Goal: Communication & Community: Answer question/provide support

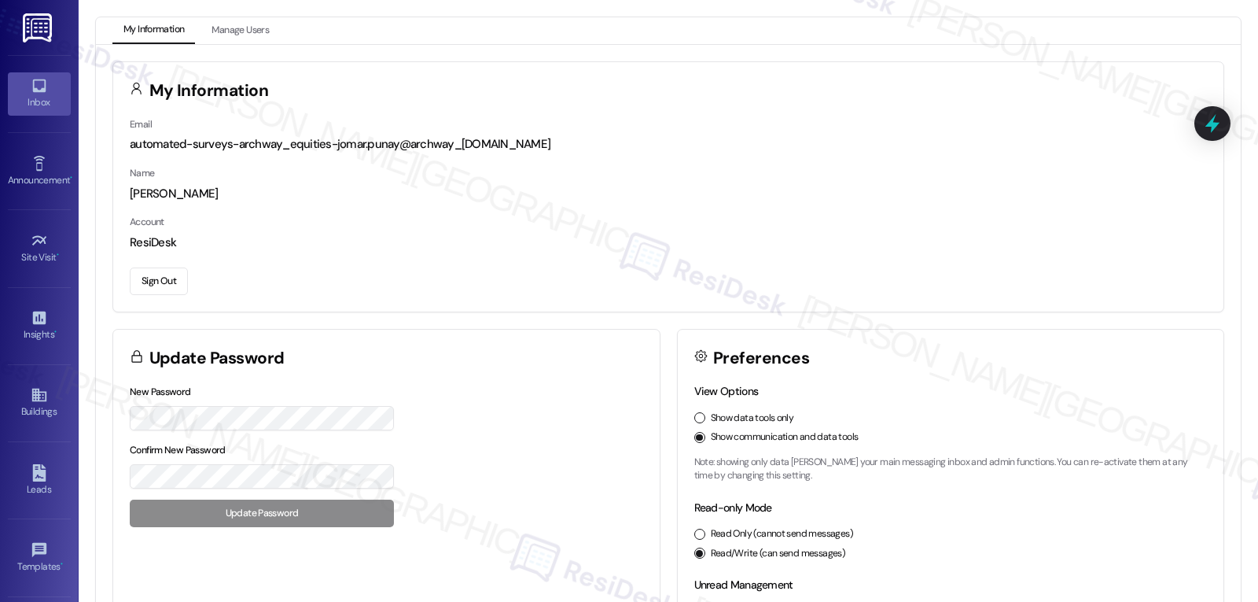
click at [53, 80] on link "Inbox" at bounding box center [39, 93] width 63 height 42
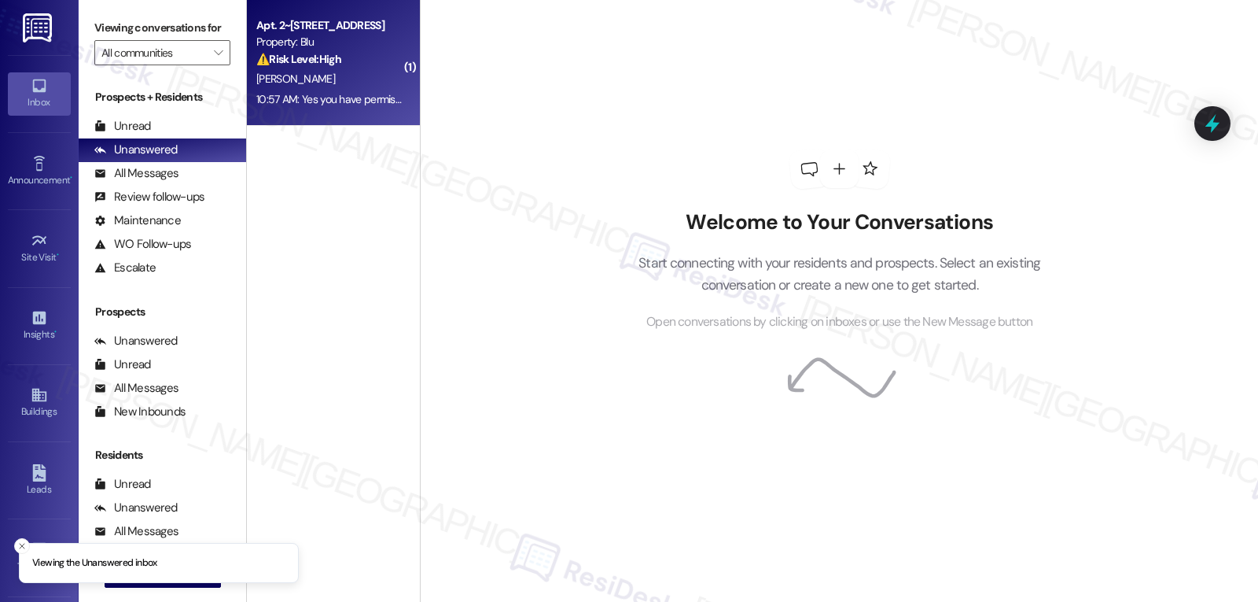
click at [368, 103] on div "10:57 AM: Yes you have permission. Just keep in mind that I do have a cat, so p…" at bounding box center [607, 99] width 703 height 14
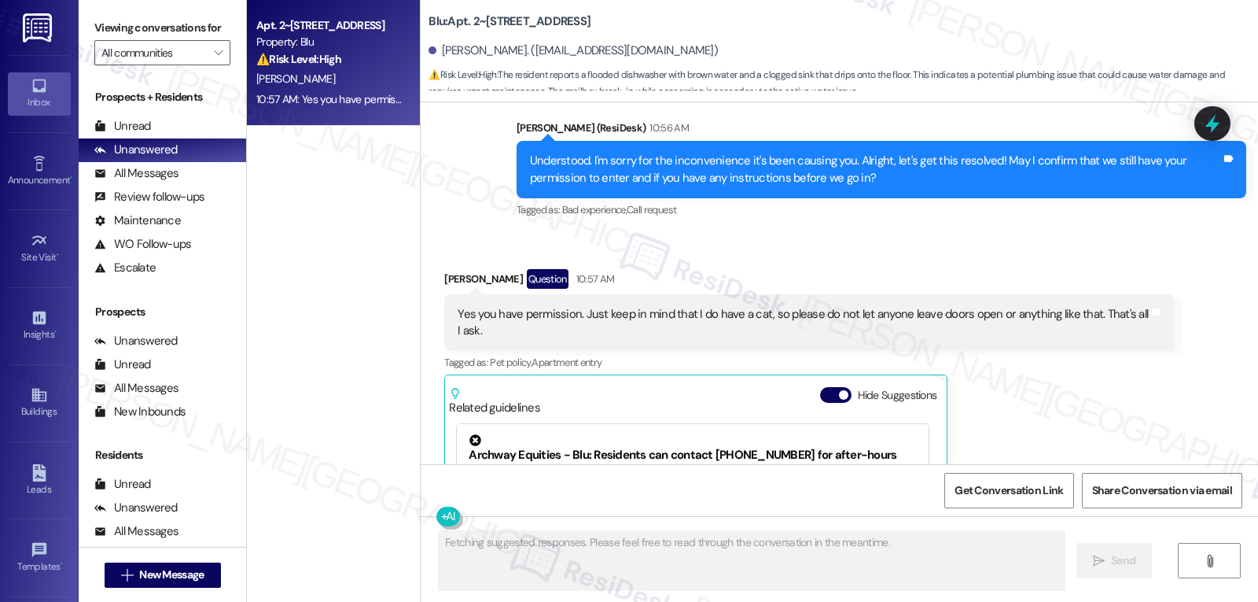
scroll to position [6786, 0]
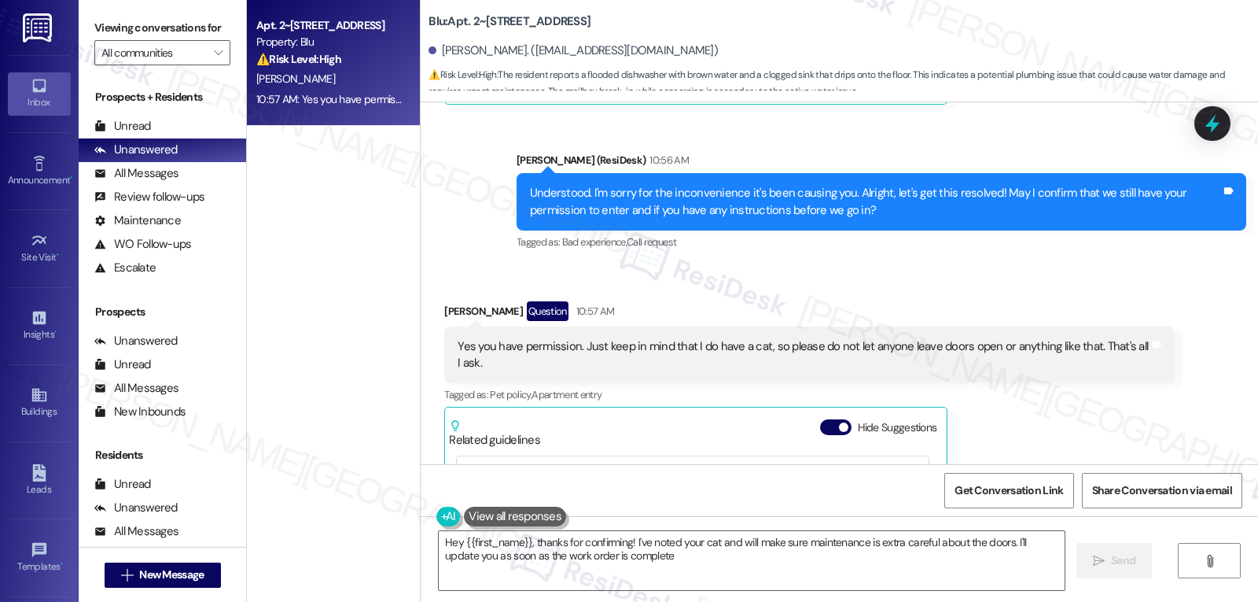
type textarea "Hey {{first_name}}, thanks for confirming! I've noted your cat and will make su…"
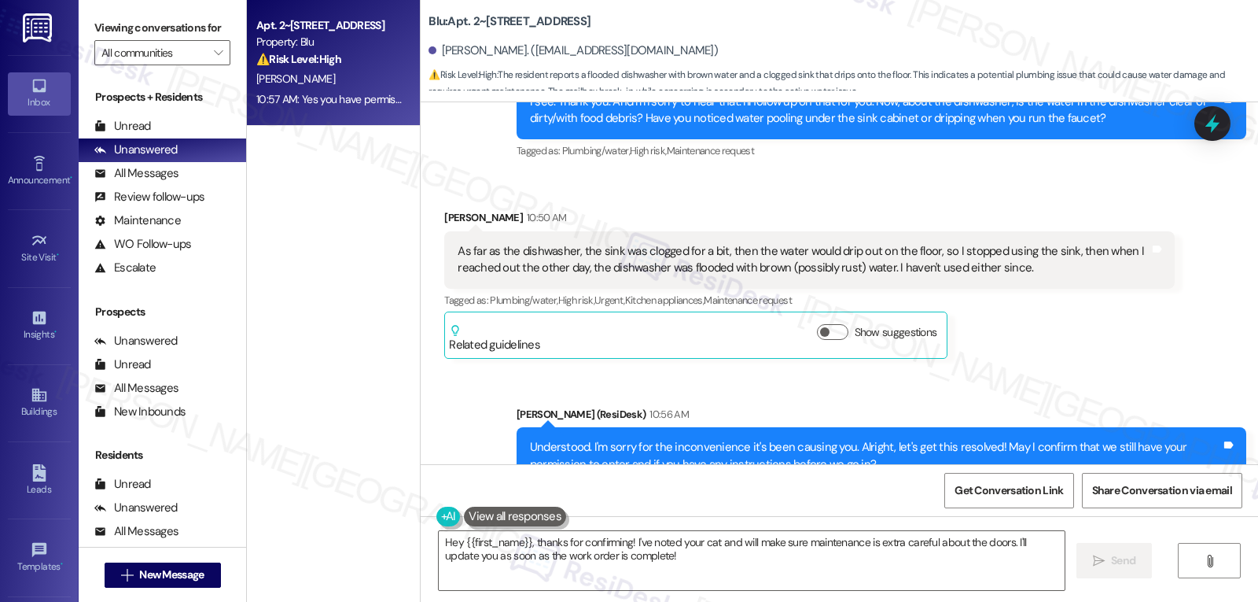
scroll to position [6471, 0]
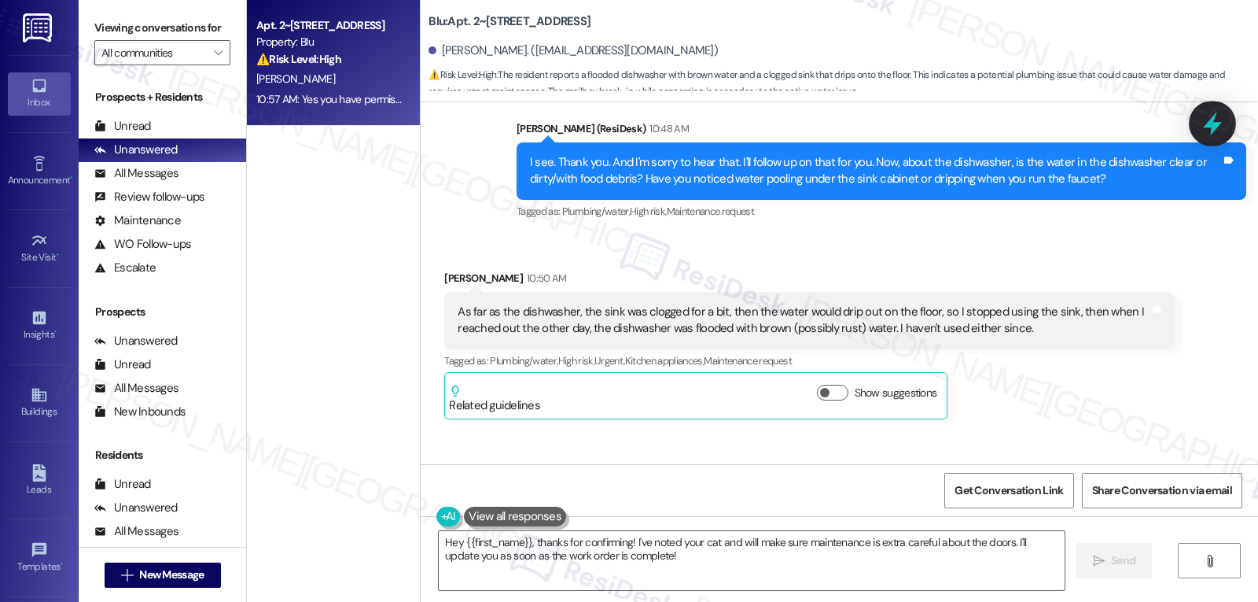
click at [1201, 135] on icon at bounding box center [1212, 123] width 27 height 27
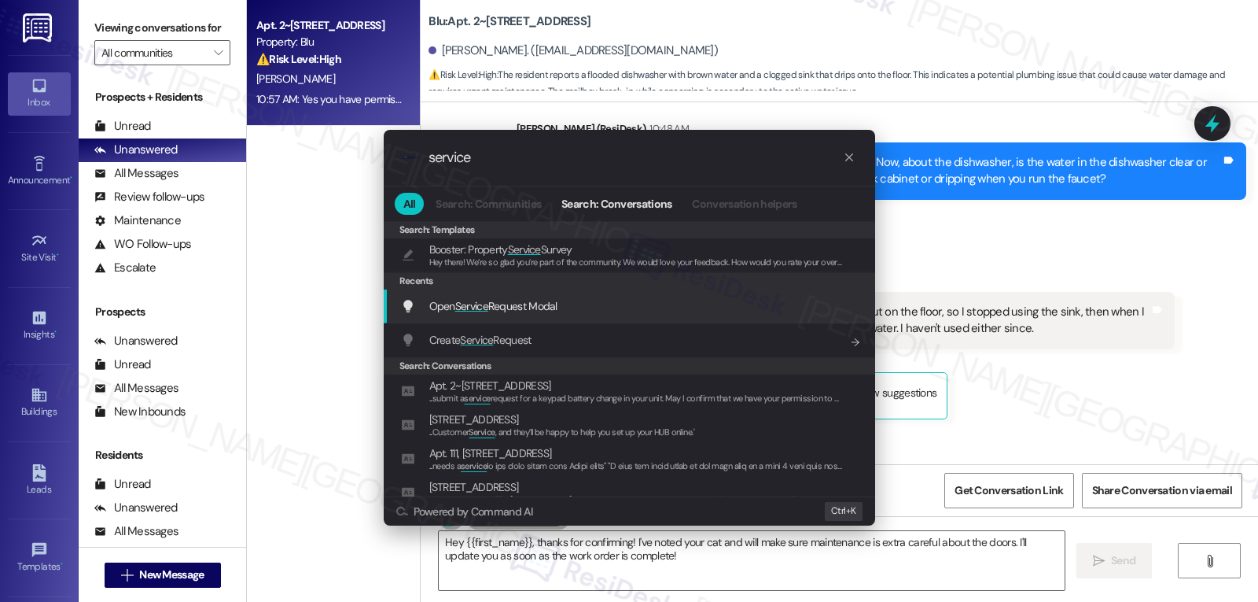
click at [558, 314] on span "Open Service Request Modal" at bounding box center [493, 305] width 128 height 17
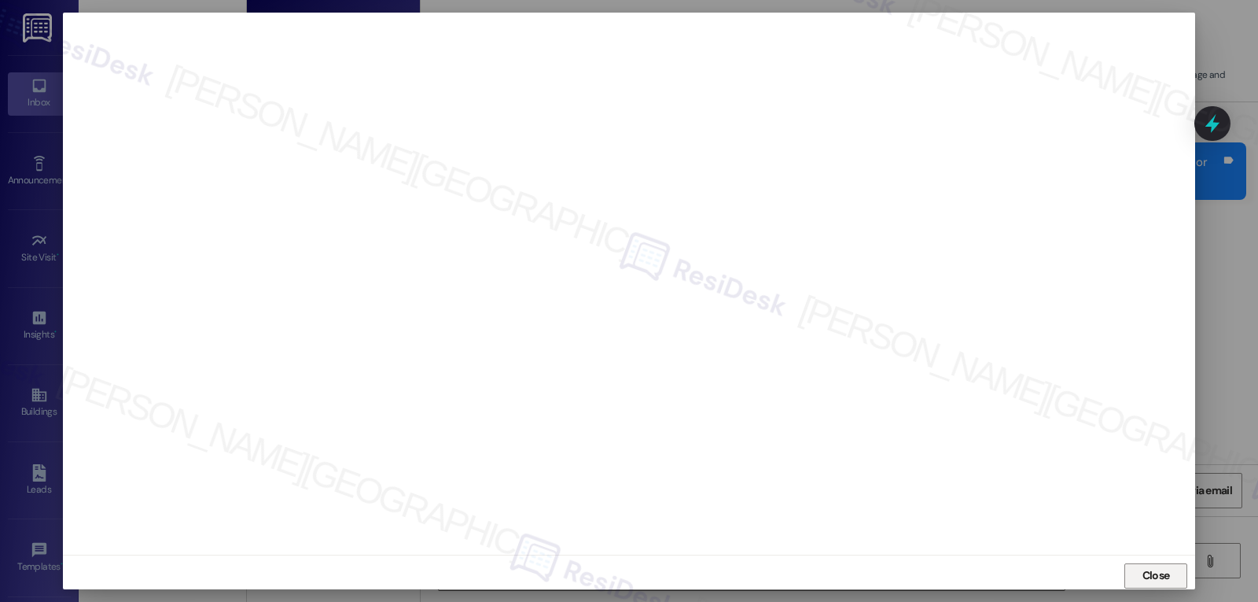
click at [1158, 564] on span "Close" at bounding box center [1156, 576] width 34 height 24
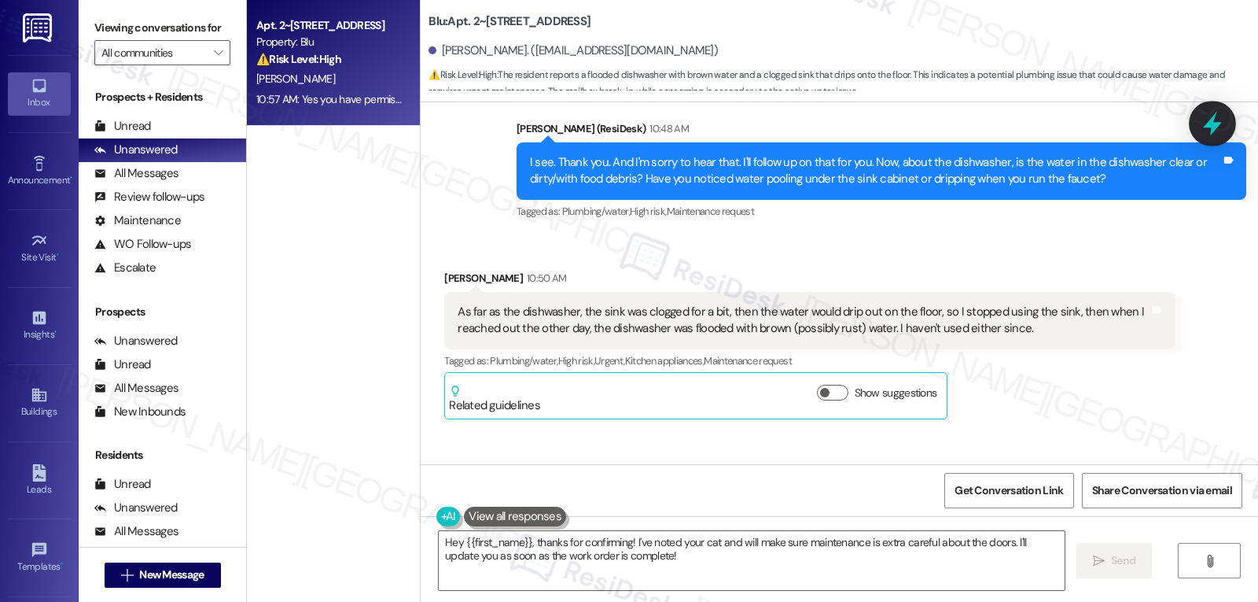
click at [1220, 123] on icon at bounding box center [1212, 124] width 19 height 24
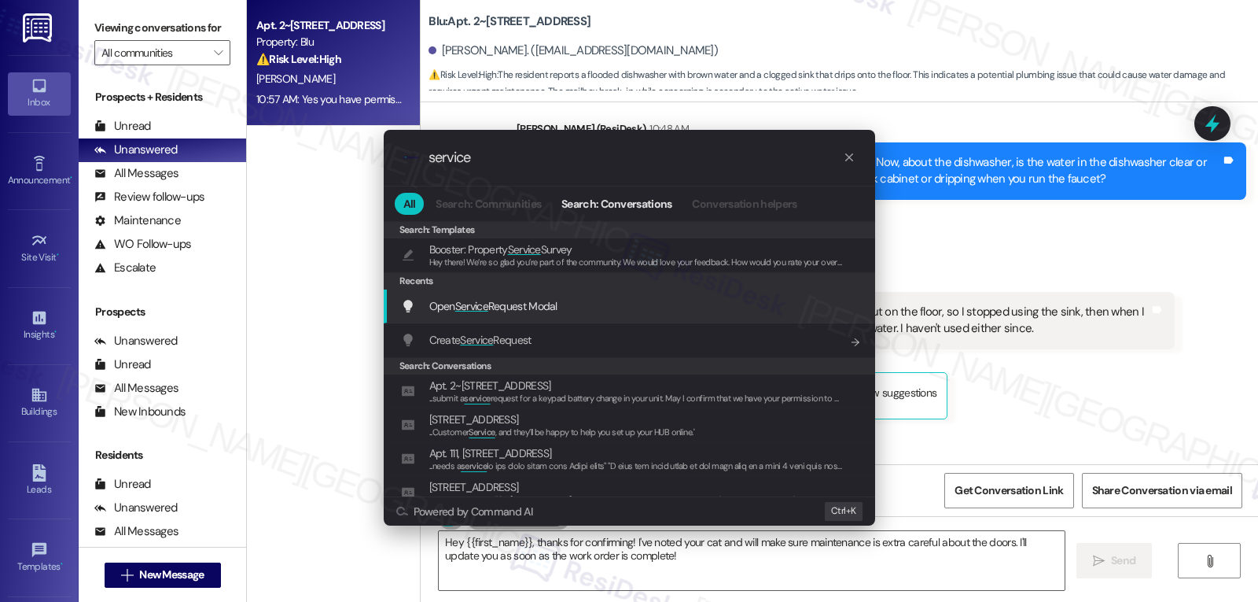
click at [587, 306] on div "Open Service Request Modal Add shortcut" at bounding box center [631, 305] width 460 height 17
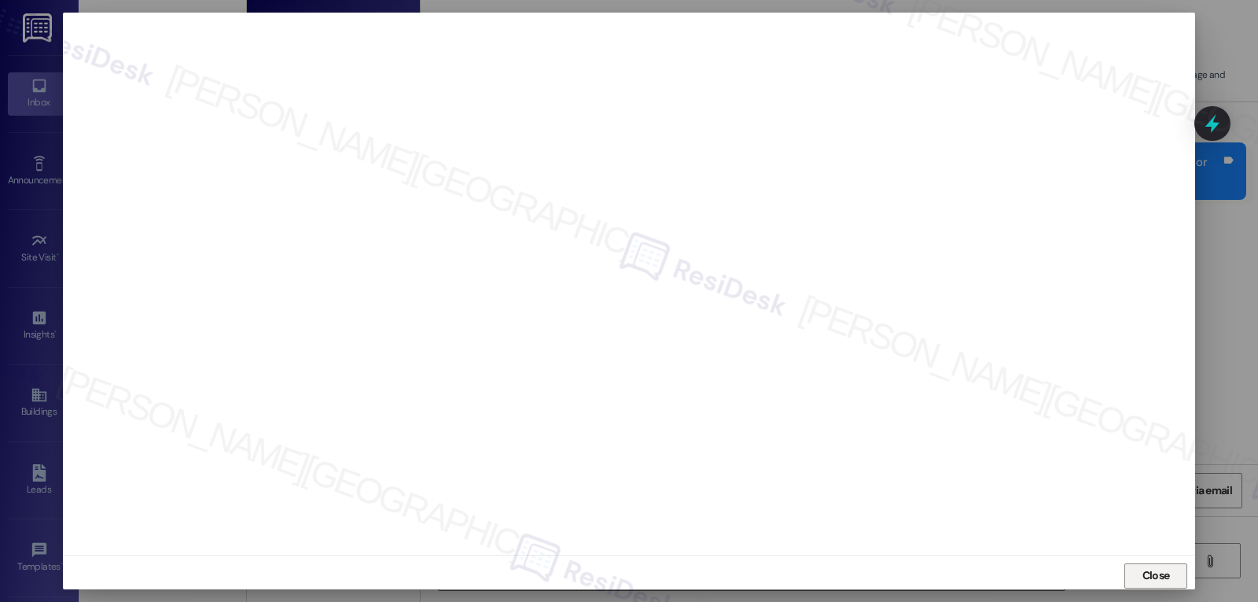
click at [1154, 576] on span "Close" at bounding box center [1157, 575] width 28 height 17
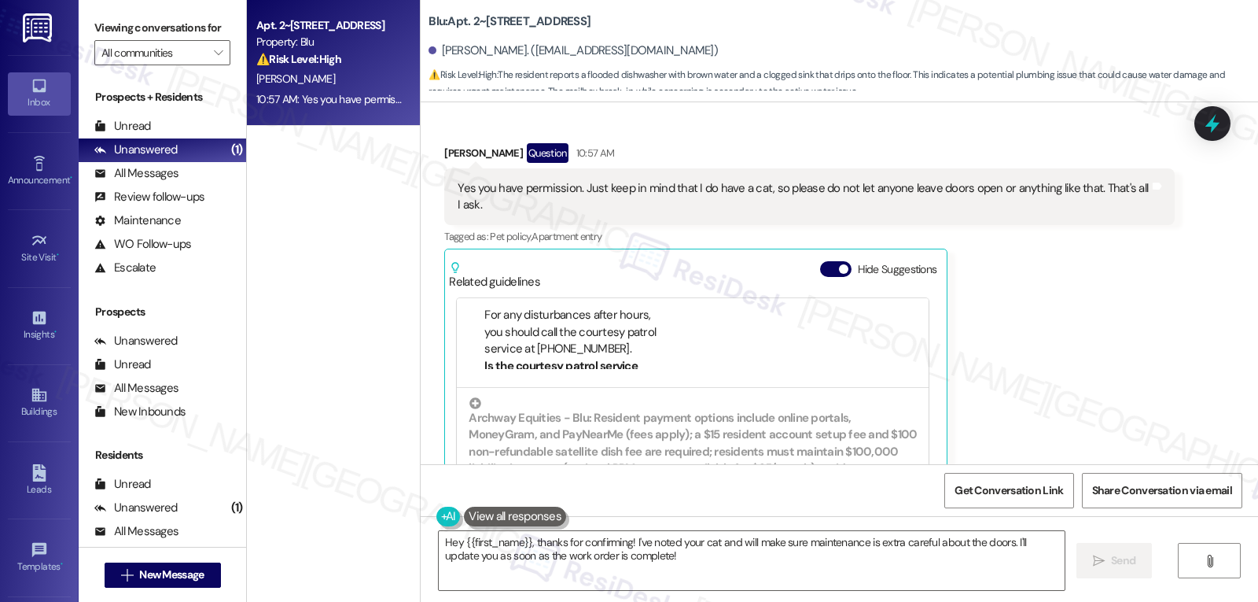
scroll to position [472, 0]
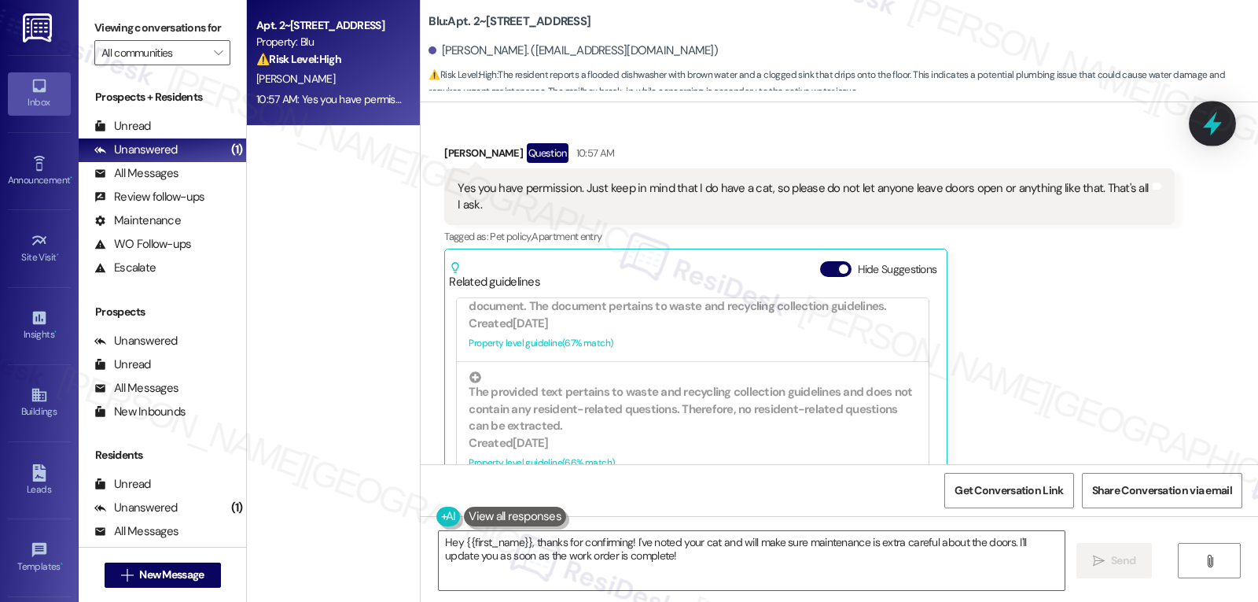
click at [1221, 117] on icon at bounding box center [1212, 123] width 27 height 27
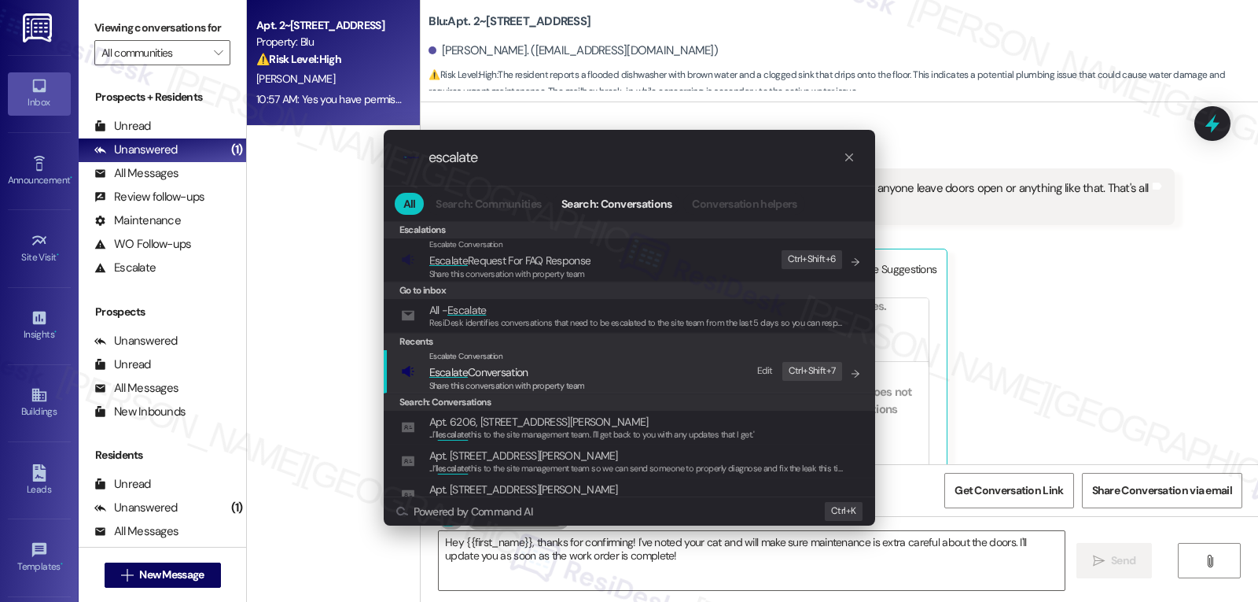
type input "escalate"
click at [497, 377] on span "Escalate Conversation" at bounding box center [478, 372] width 99 height 14
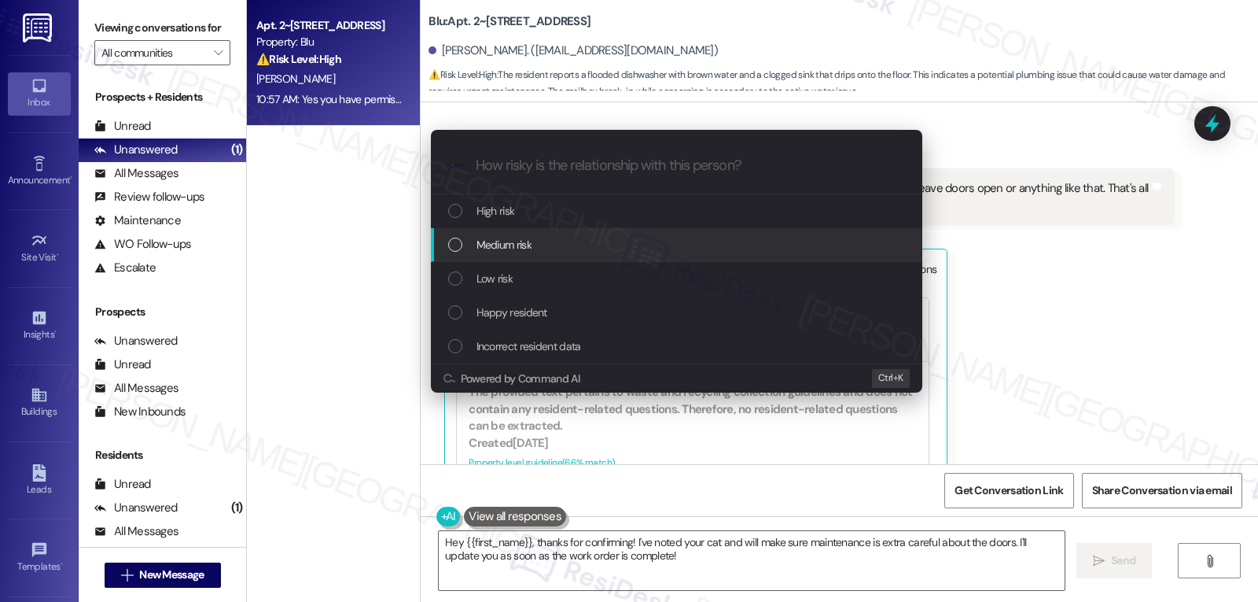
click at [524, 248] on span "Medium risk" at bounding box center [504, 244] width 55 height 17
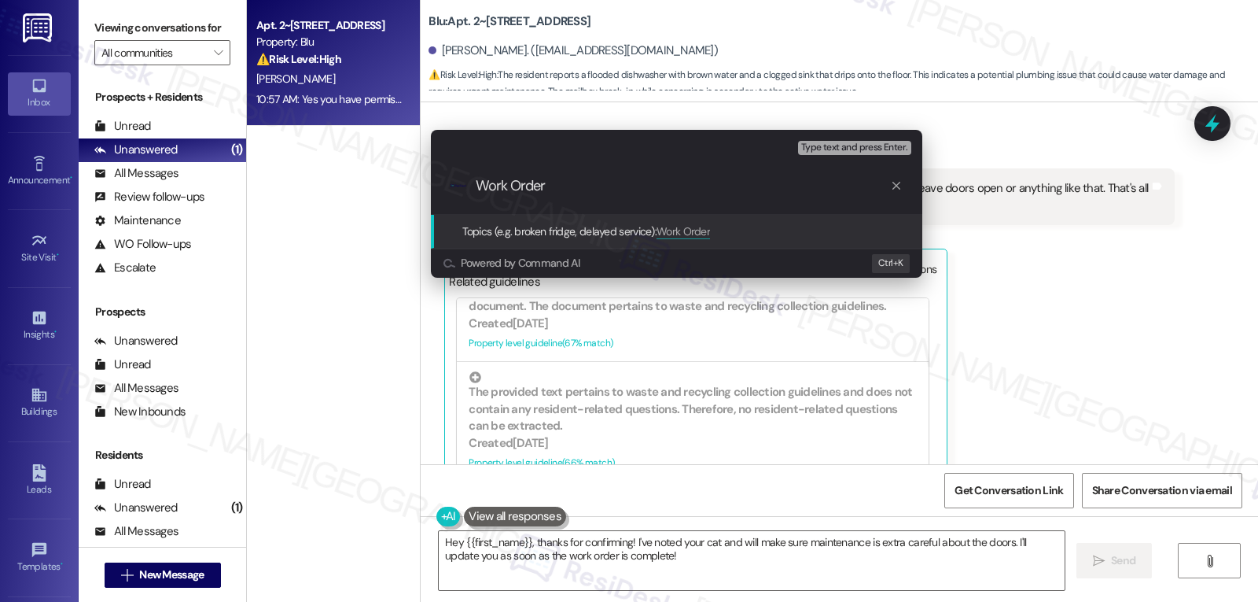
paste input "3995603"
type input "Work Order 3995603 filed by ResiDesk - Flooded Dishwasher"
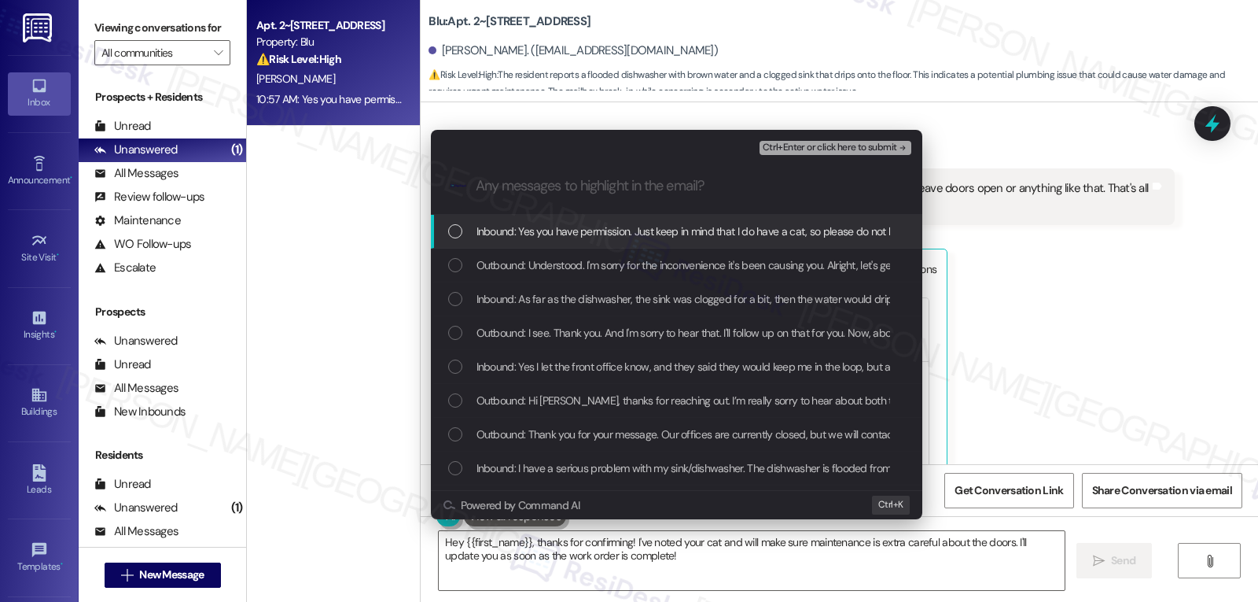
click at [503, 230] on span "Inbound: Yes you have permission. Just keep in mind that I do have a cat, so pl…" at bounding box center [827, 231] width 700 height 17
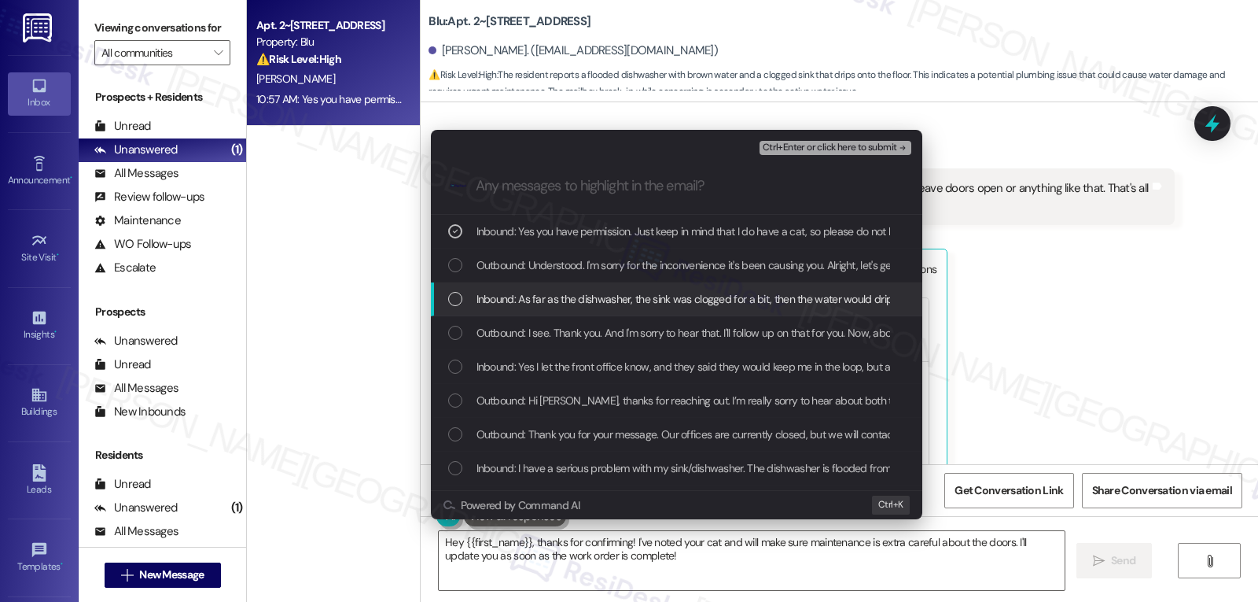
click at [525, 305] on span "Inbound: As far as the dishwasher, the sink was clogged for a bit, then the wat…" at bounding box center [1076, 298] width 1199 height 17
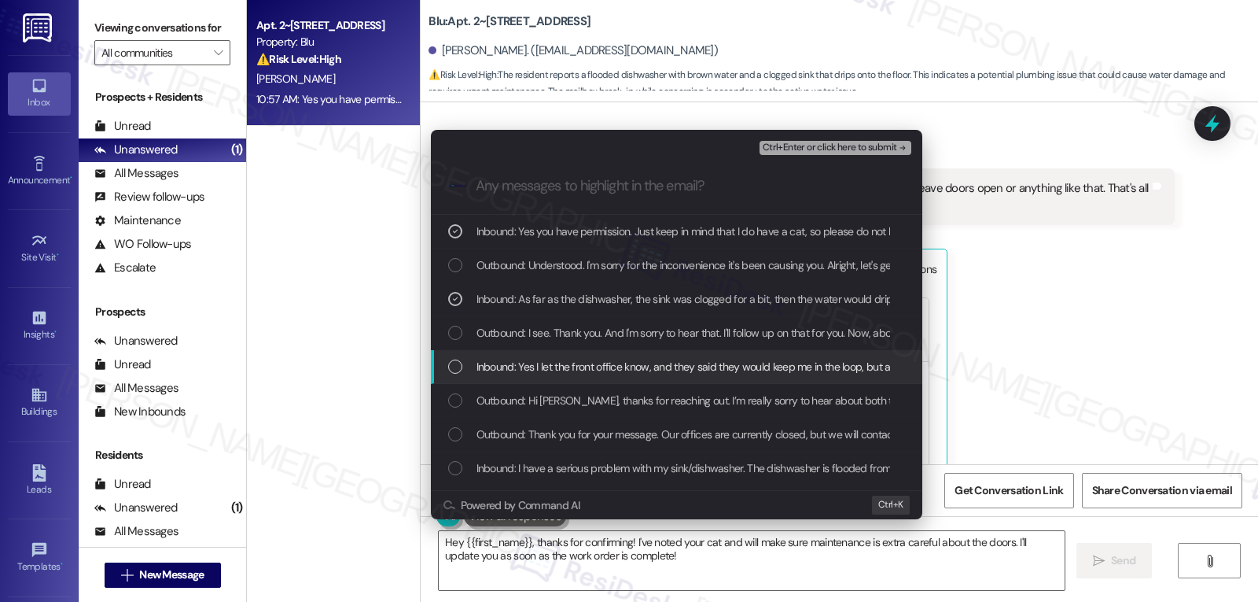
click at [538, 375] on span "Inbound: Yes I let the front office know, and they said they would keep me in t…" at bounding box center [862, 366] width 771 height 17
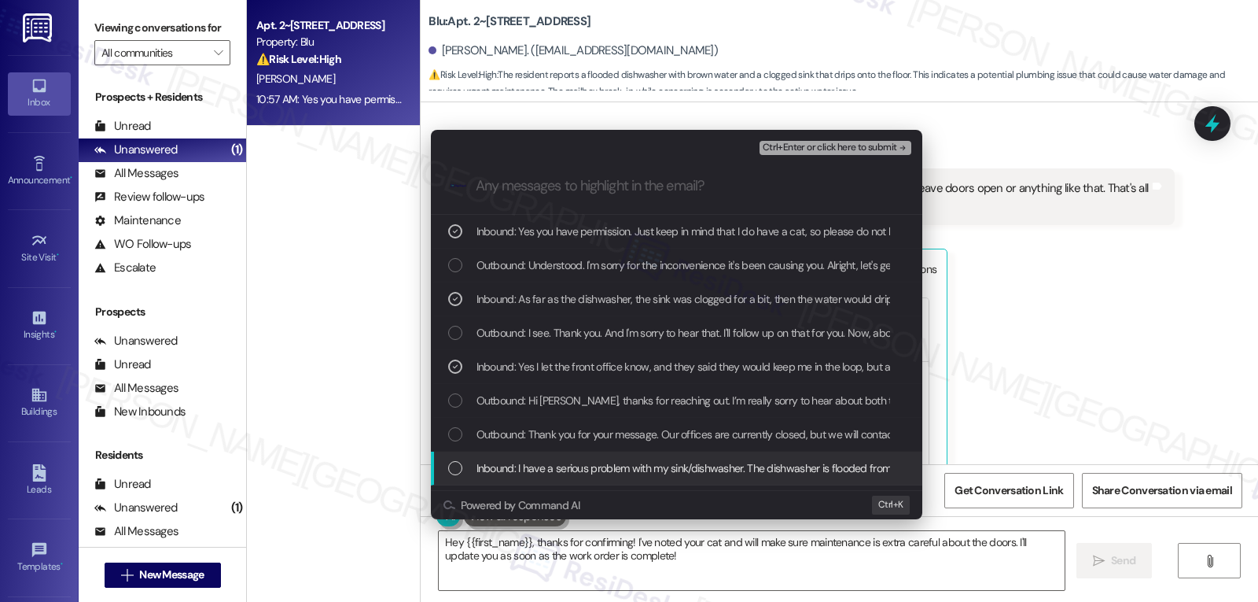
drag, startPoint x: 529, startPoint y: 465, endPoint x: 562, endPoint y: 466, distance: 33.0
click at [528, 465] on span "Inbound: I have a serious problem with my sink/dishwasher. The dishwasher is fl…" at bounding box center [1236, 467] width 1519 height 17
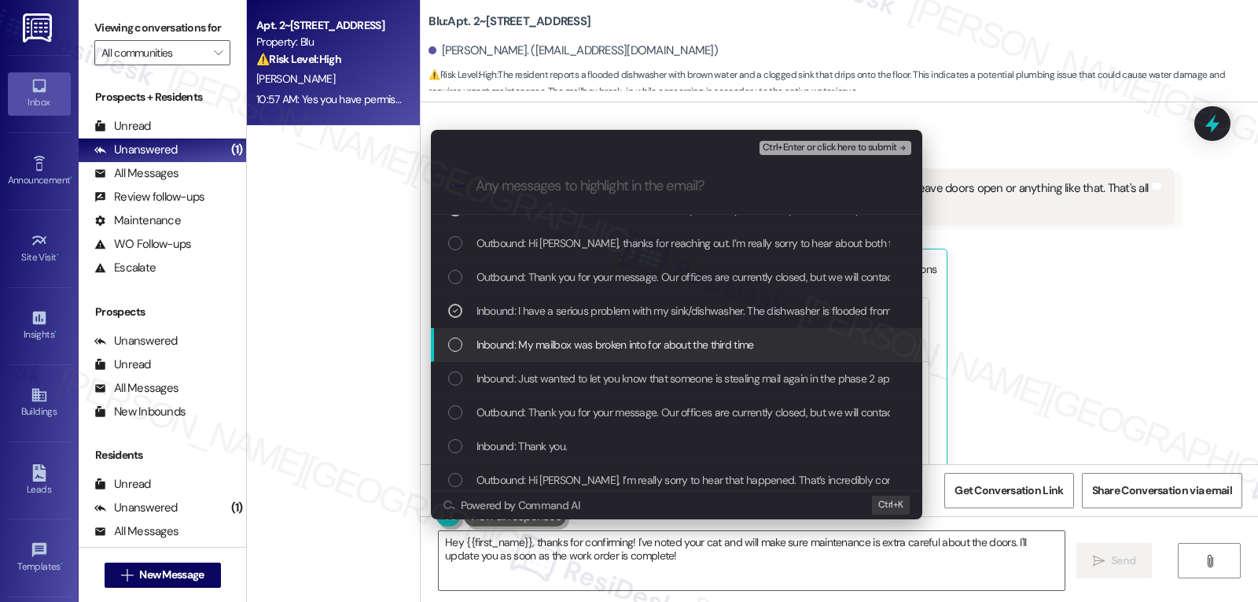
click at [497, 348] on span "Inbound: My mailbox was broken into for about the third time" at bounding box center [616, 344] width 278 height 17
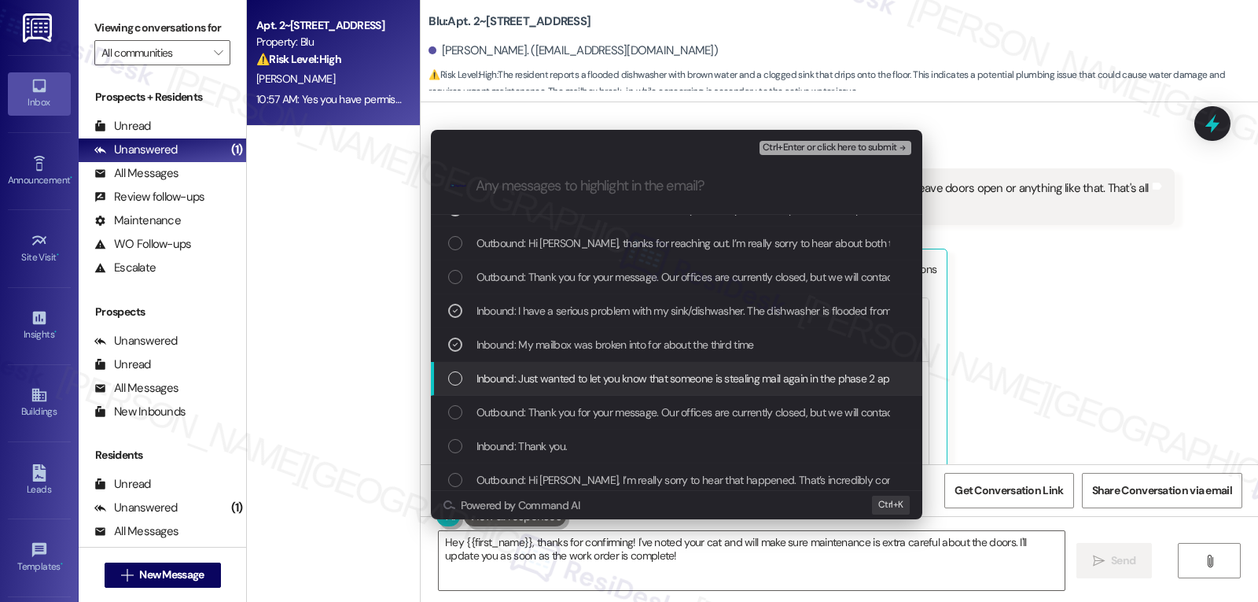
click at [507, 381] on span "Inbound: Just wanted to let you know that someone is stealing mail again in the…" at bounding box center [704, 378] width 455 height 17
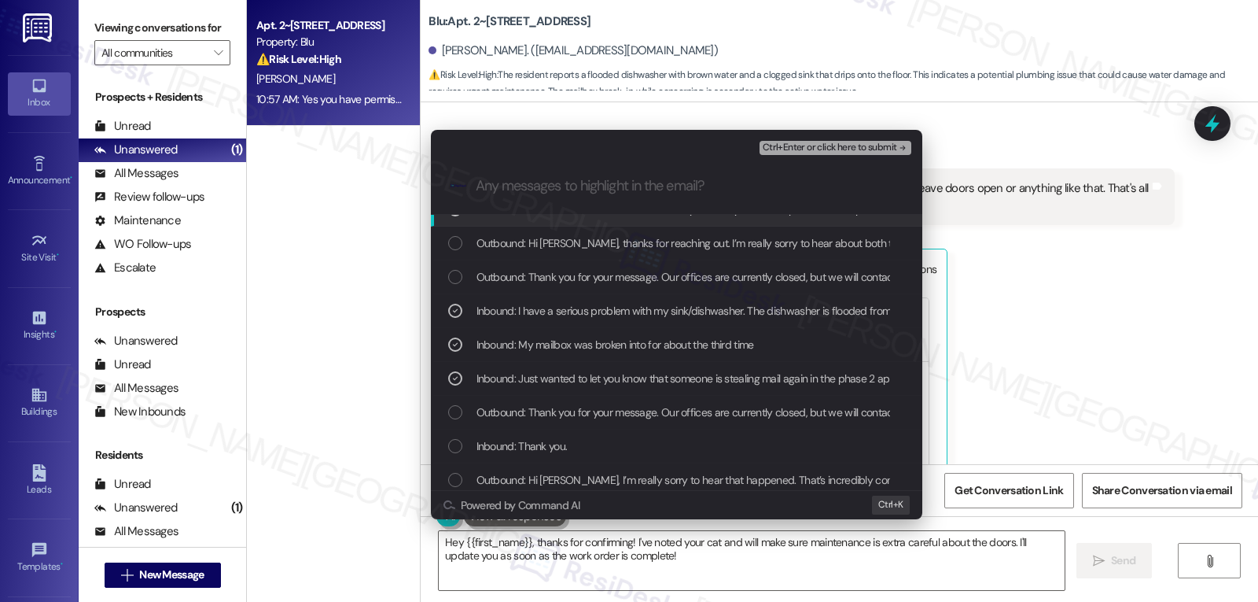
click at [867, 150] on span "Ctrl+Enter or click here to submit" at bounding box center [830, 147] width 134 height 11
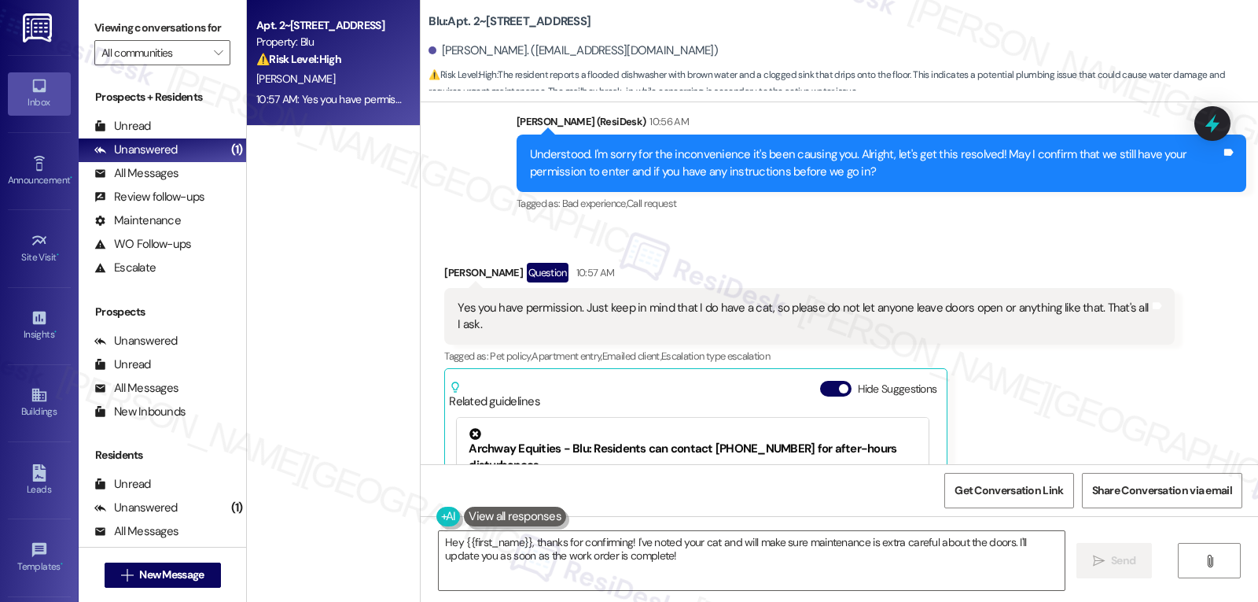
scroll to position [6787, 0]
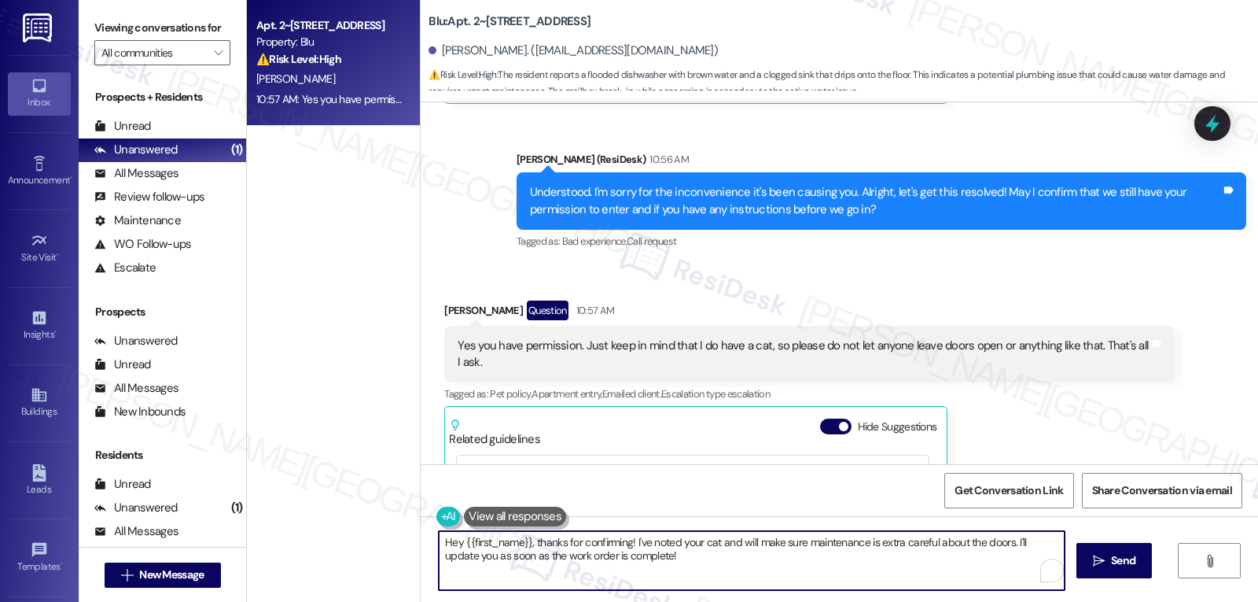
click at [738, 566] on textarea "Hey {{first_name}}, thanks for confirming! I've noted your cat and will make su…" at bounding box center [752, 560] width 626 height 59
drag, startPoint x: 673, startPoint y: 565, endPoint x: 241, endPoint y: 470, distance: 442.7
click at [251, 486] on div "Apt. 2~0205, [STREET_ADDRESS] Property: Blu ⚠️ Risk Level: High The resident re…" at bounding box center [752, 301] width 1011 height 602
click at [577, 543] on textarea "Thanks, [PERSON_NAME]. Your instructions about the cat is noted." at bounding box center [752, 560] width 626 height 59
click at [689, 547] on textarea "Thanks, [PERSON_NAME]. Your instruction about the cat is noted." at bounding box center [752, 560] width 626 height 59
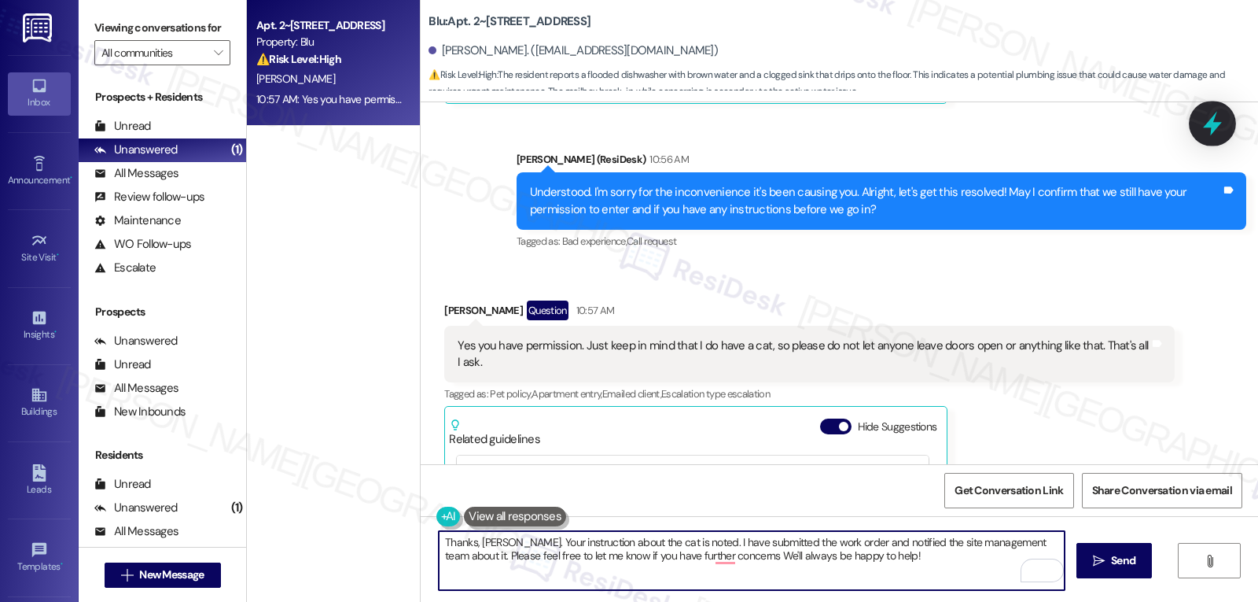
type textarea "Thanks, [PERSON_NAME]. Your instruction about the cat is noted. I have submitte…"
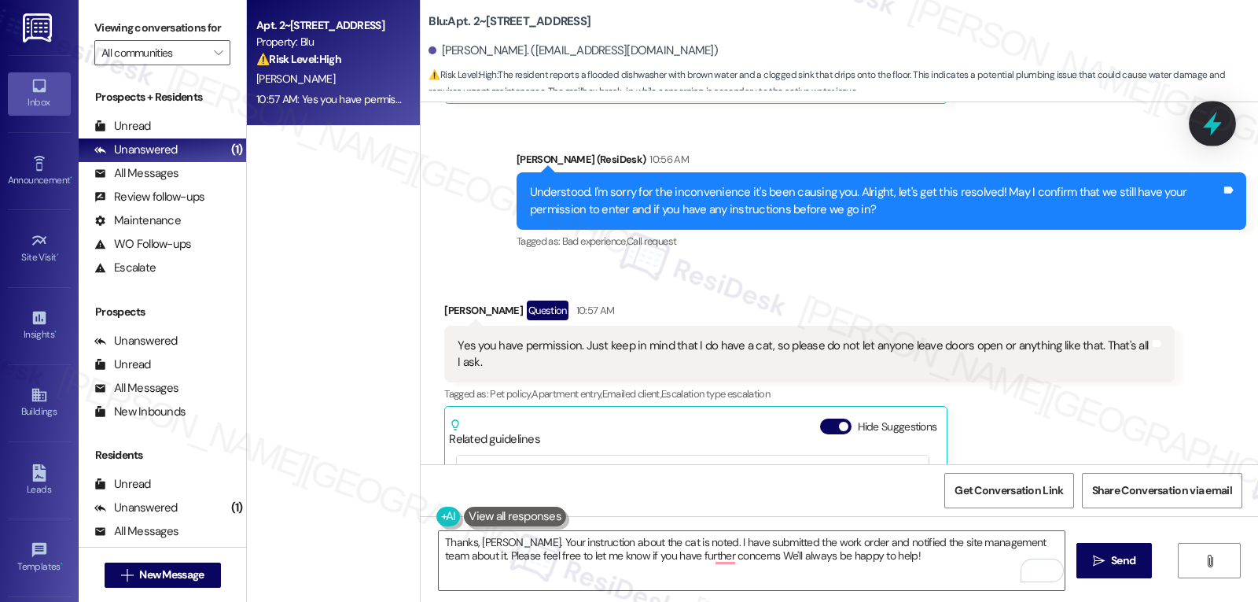
click at [1204, 132] on icon at bounding box center [1212, 123] width 27 height 27
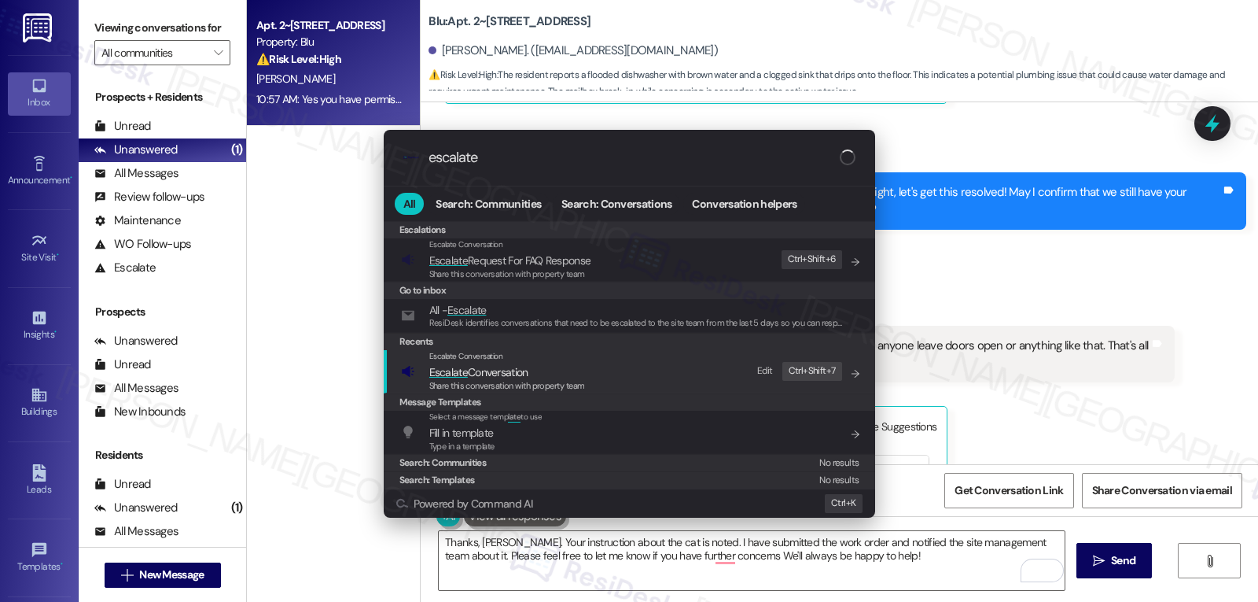
type input "escalate"
click at [546, 374] on span "Escalate Conversation" at bounding box center [507, 371] width 156 height 17
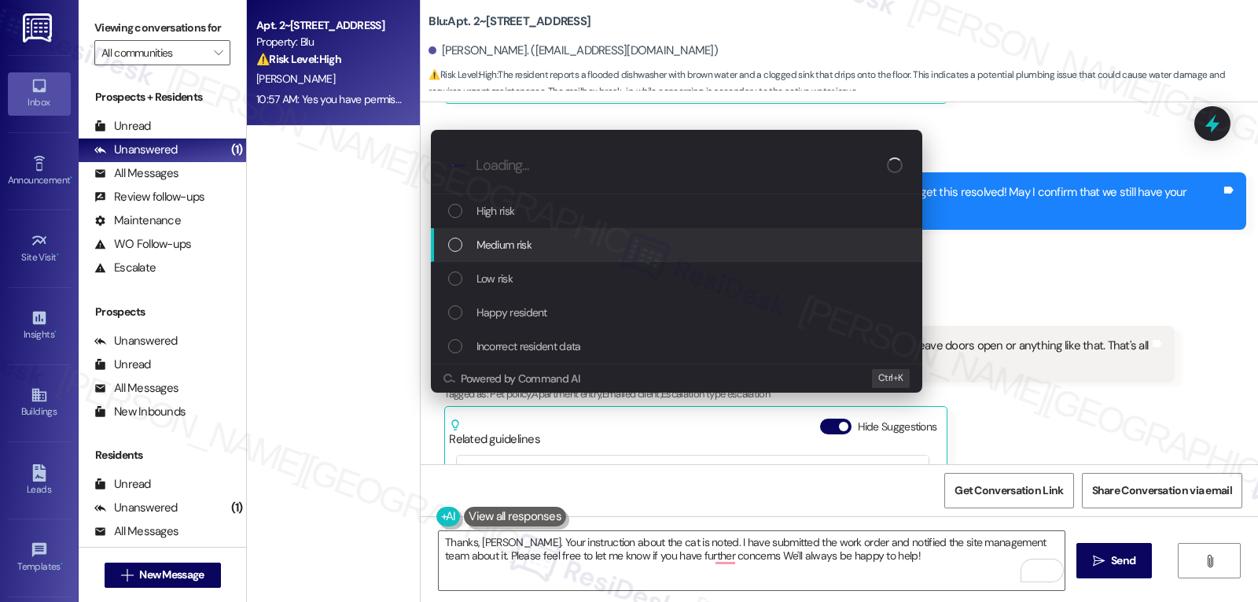
click at [547, 252] on div "Medium risk" at bounding box center [678, 244] width 460 height 17
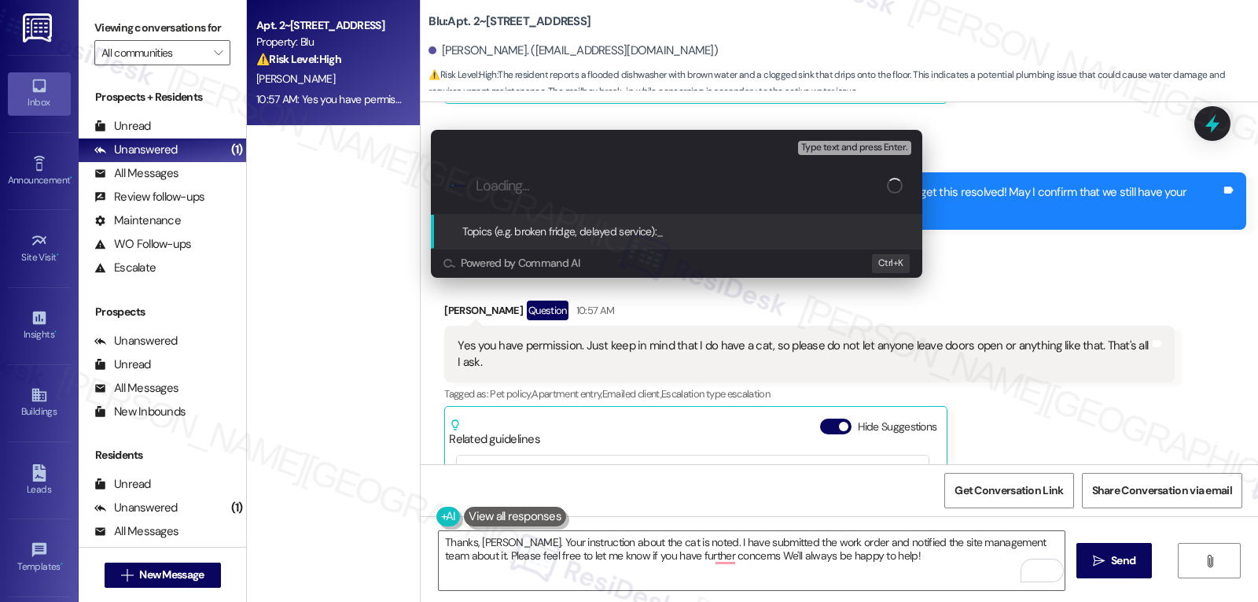
paste input "Work Order 3995603 filed by ResiDesk - Flooded Dishwasher"
type input "Work Order 3995603 filed by ResiDesk - Flooded Dishwasher"
click at [719, 553] on div "Escalate Conversation Medium risk Topics (e.g. broken fridge, delayed service) …" at bounding box center [629, 301] width 1258 height 602
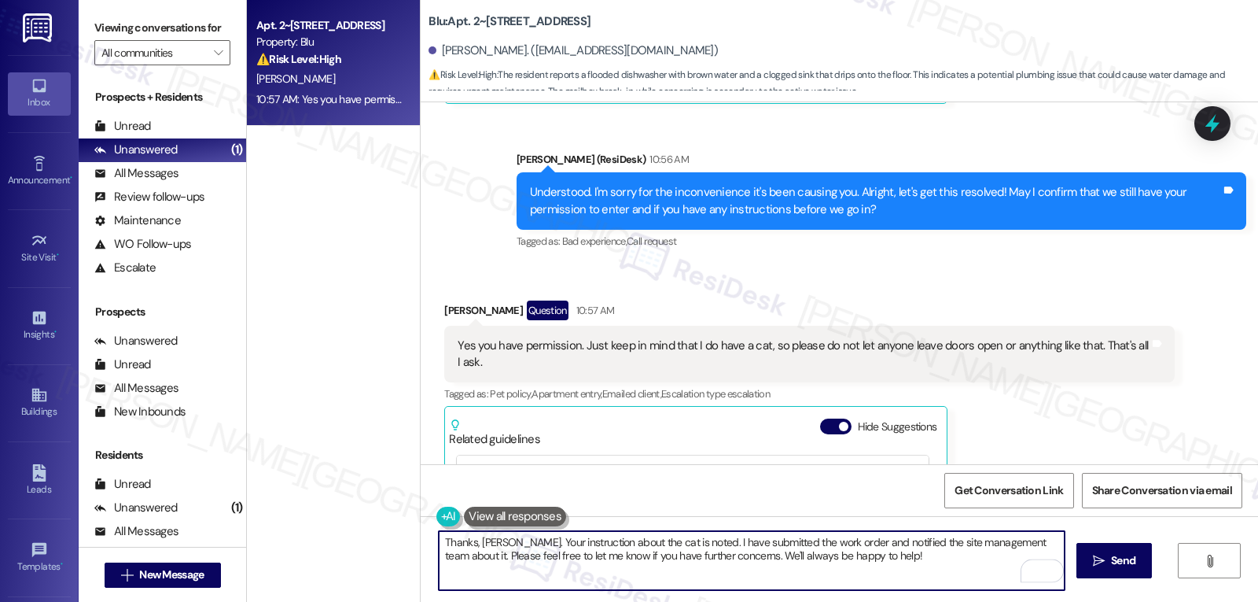
click at [881, 559] on textarea "Thanks, [PERSON_NAME]. Your instruction about the cat is noted. I have submitte…" at bounding box center [752, 560] width 626 height 59
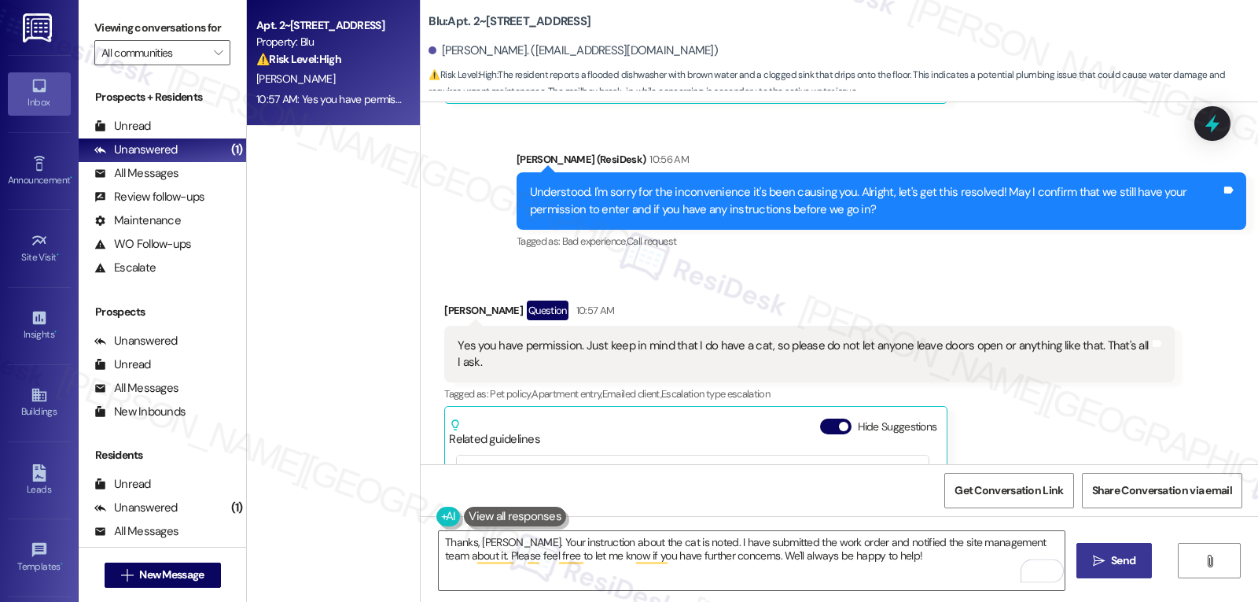
click at [1093, 549] on button " Send" at bounding box center [1115, 560] width 76 height 35
type textarea "Fetching suggested responses. Please feel free to read through the conversation…"
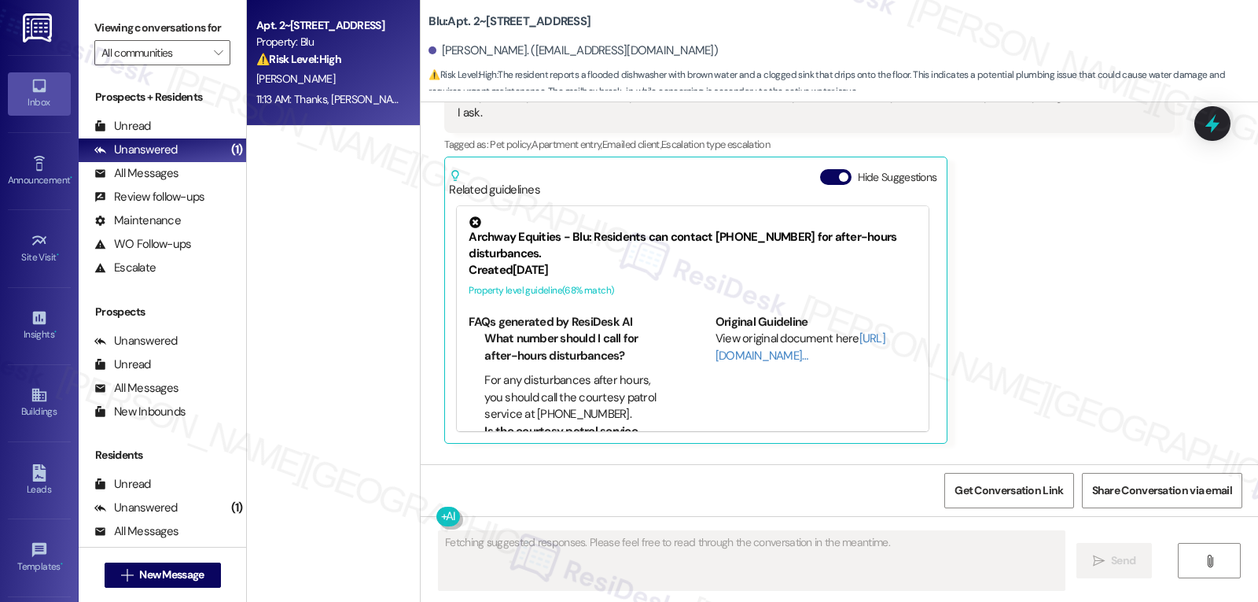
scroll to position [7071, 0]
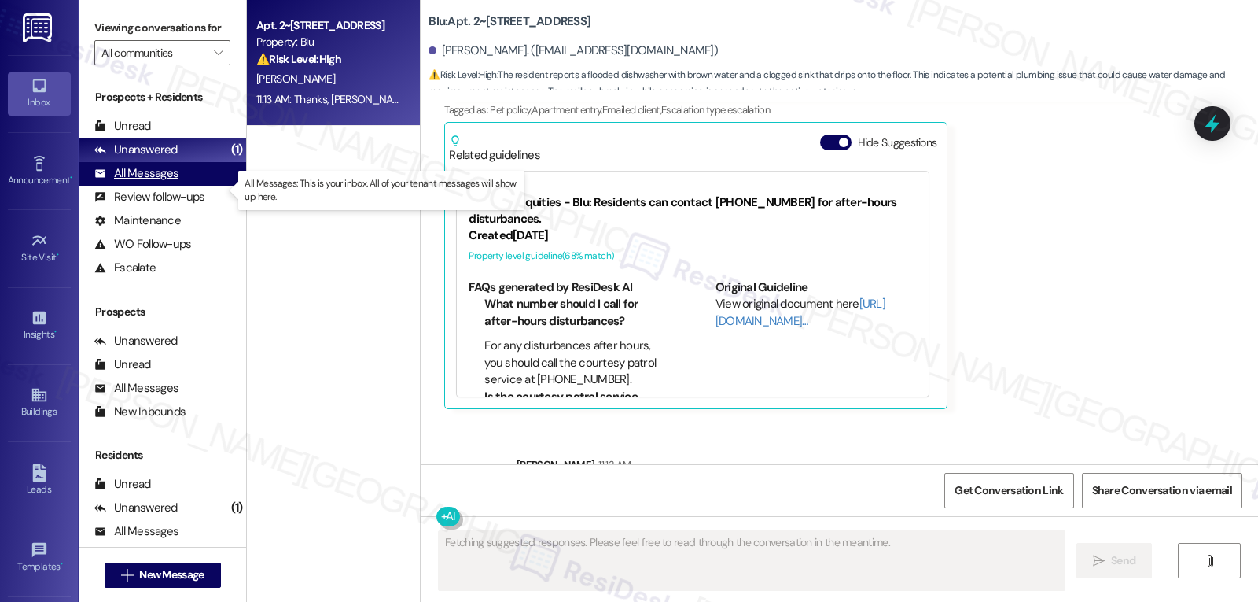
click at [158, 182] on div "All Messages" at bounding box center [136, 173] width 84 height 17
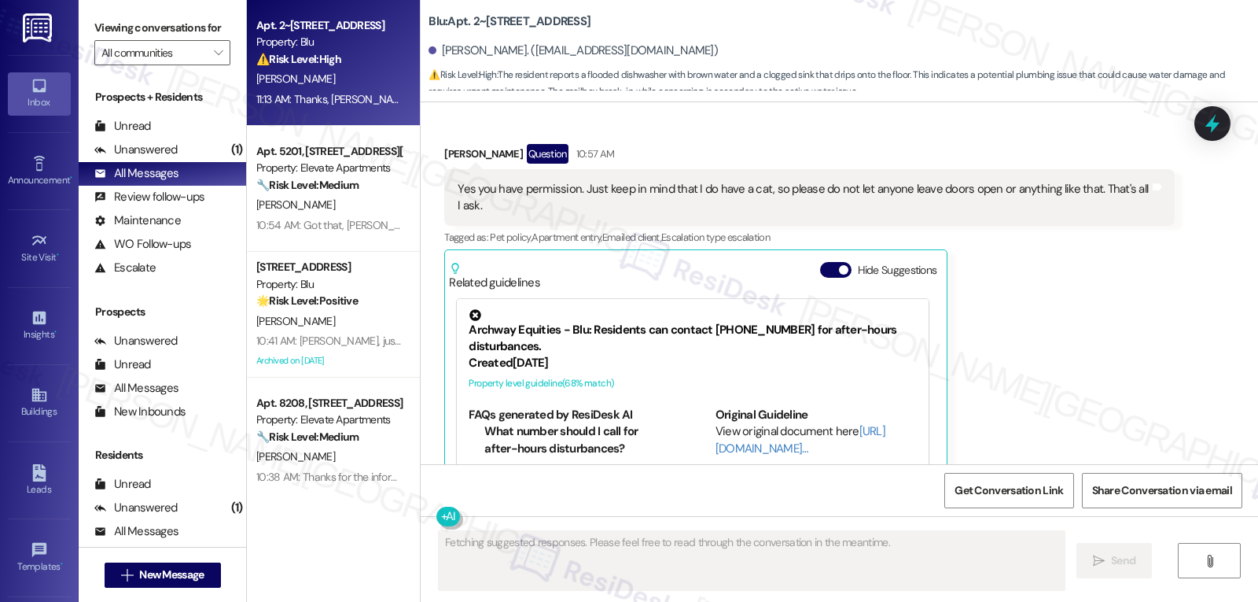
scroll to position [7288, 0]
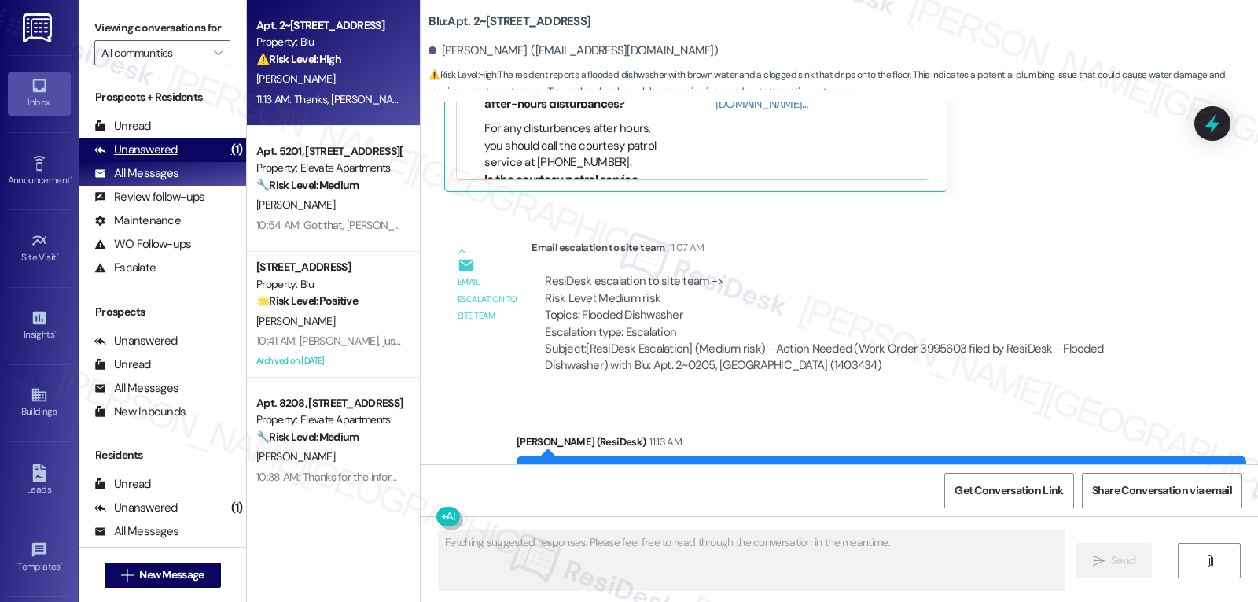
click at [162, 158] on div "Unanswered" at bounding box center [135, 150] width 83 height 17
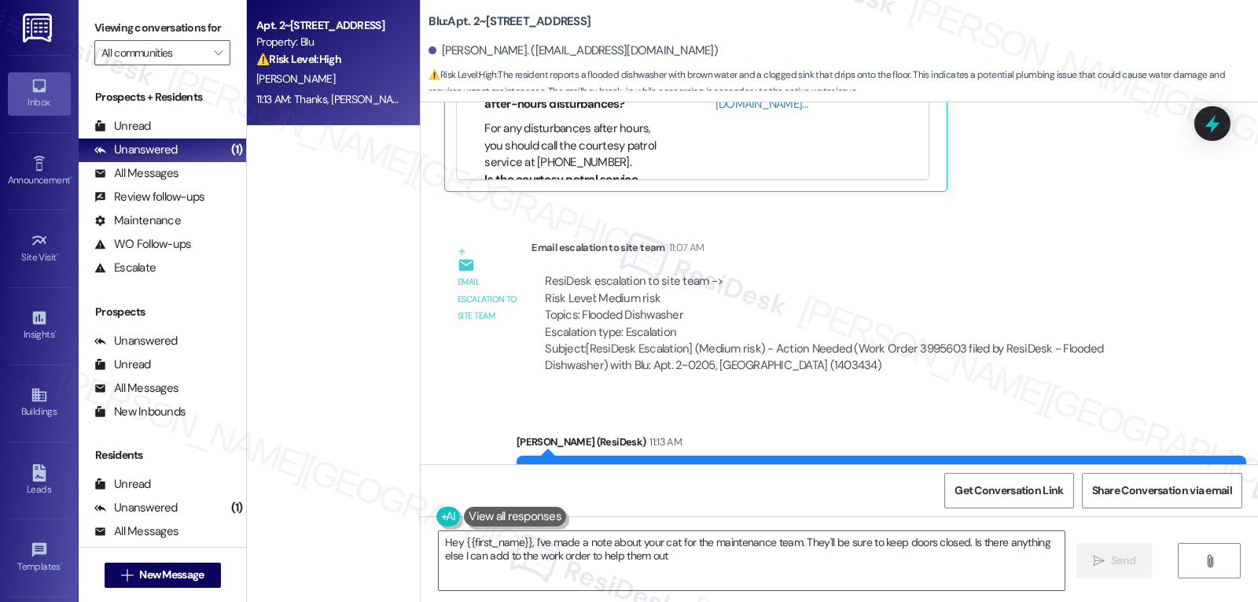
type textarea "Hey {{first_name}}, I've made a note about your cat for the maintenance team. T…"
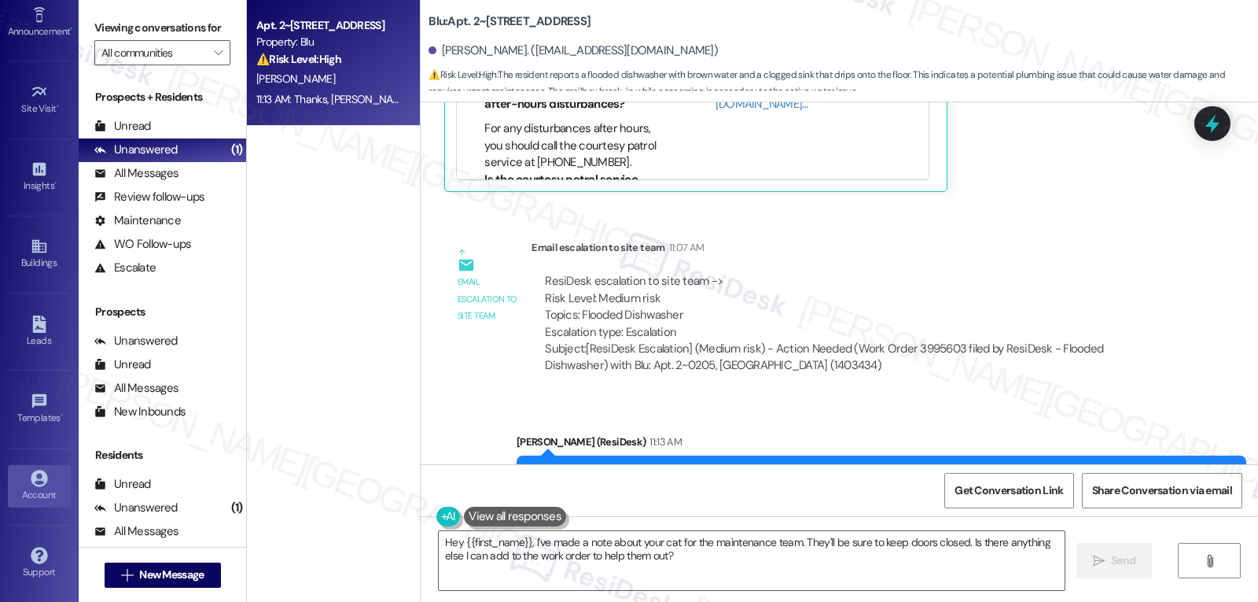
click at [36, 499] on div "Account" at bounding box center [39, 495] width 79 height 16
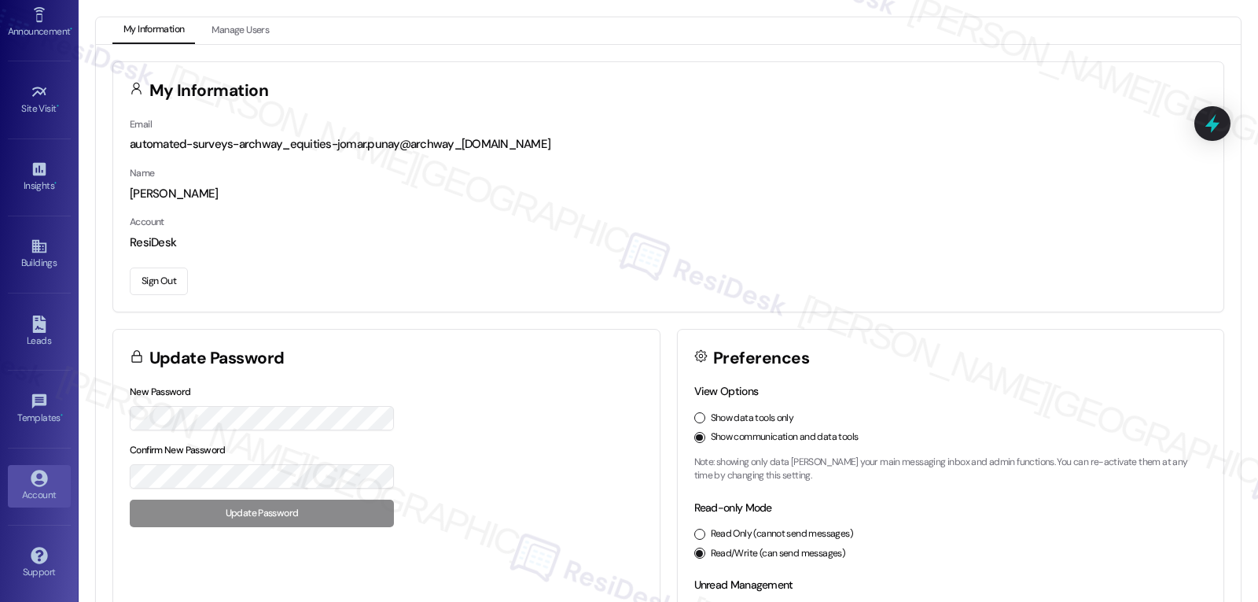
click at [164, 291] on button "Sign Out" at bounding box center [159, 281] width 58 height 28
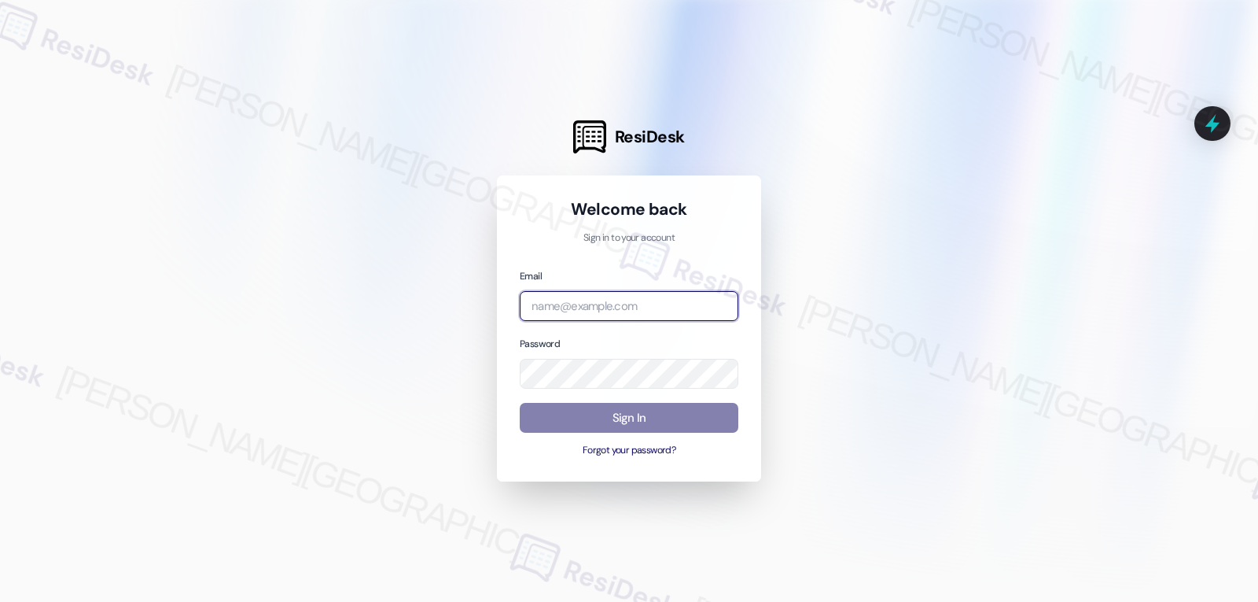
click at [609, 304] on input "email" at bounding box center [629, 306] width 219 height 31
paste input "automated-surveys-birchstone_residential-jomar.punay@birchstone_[DOMAIN_NAME]"
type input "automated-surveys-birchstone_residential-jomar.punay@birchstone_[DOMAIN_NAME]"
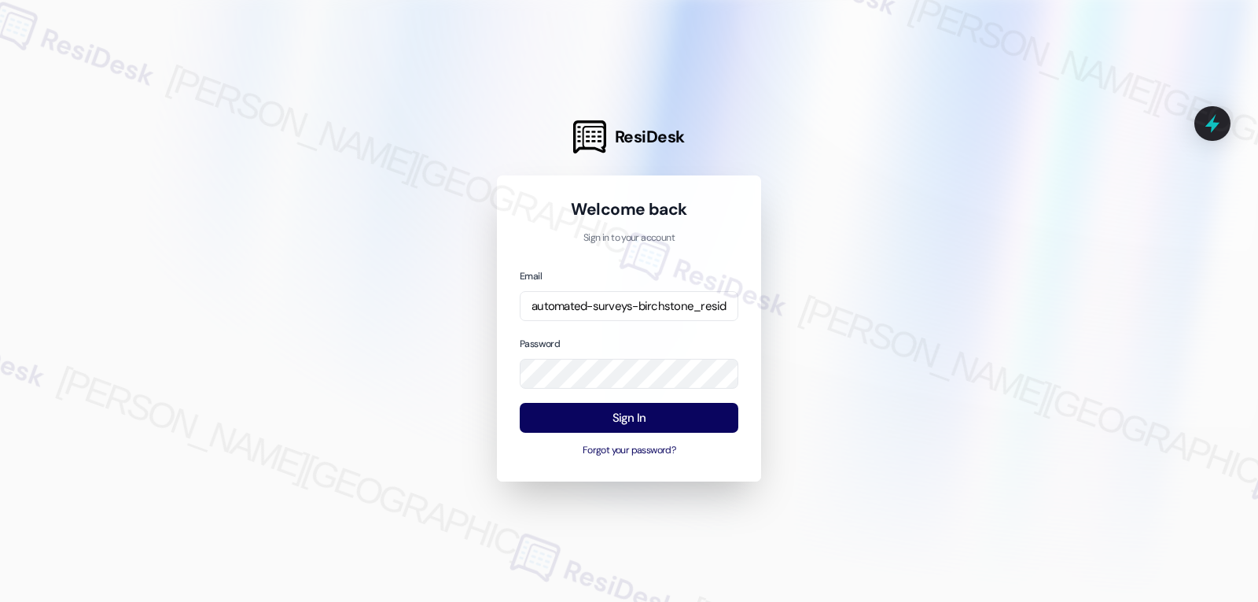
click at [611, 333] on div "Email automated-surveys-birchstone_residential-jomar.punay@birchstone_[DOMAIN_N…" at bounding box center [629, 362] width 219 height 191
click at [289, 352] on div at bounding box center [629, 301] width 1258 height 602
click at [668, 420] on button "Sign In" at bounding box center [629, 418] width 219 height 31
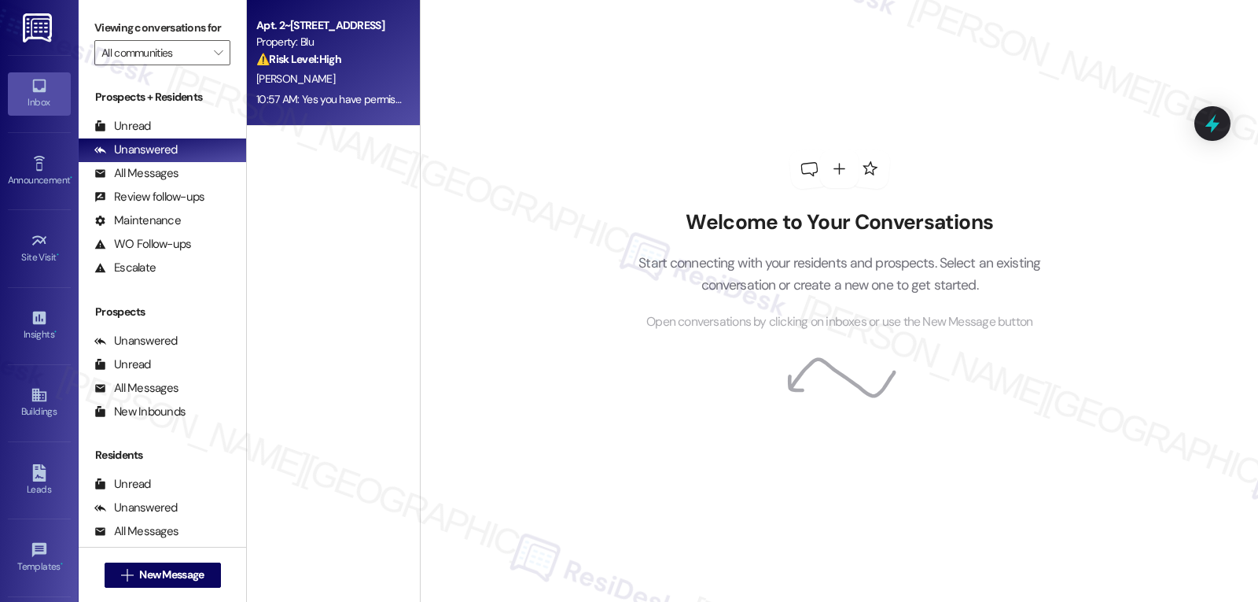
click at [293, 98] on div "10:57 AM: Yes you have permission. Just keep in mind that I do have a cat, so p…" at bounding box center [607, 99] width 703 height 14
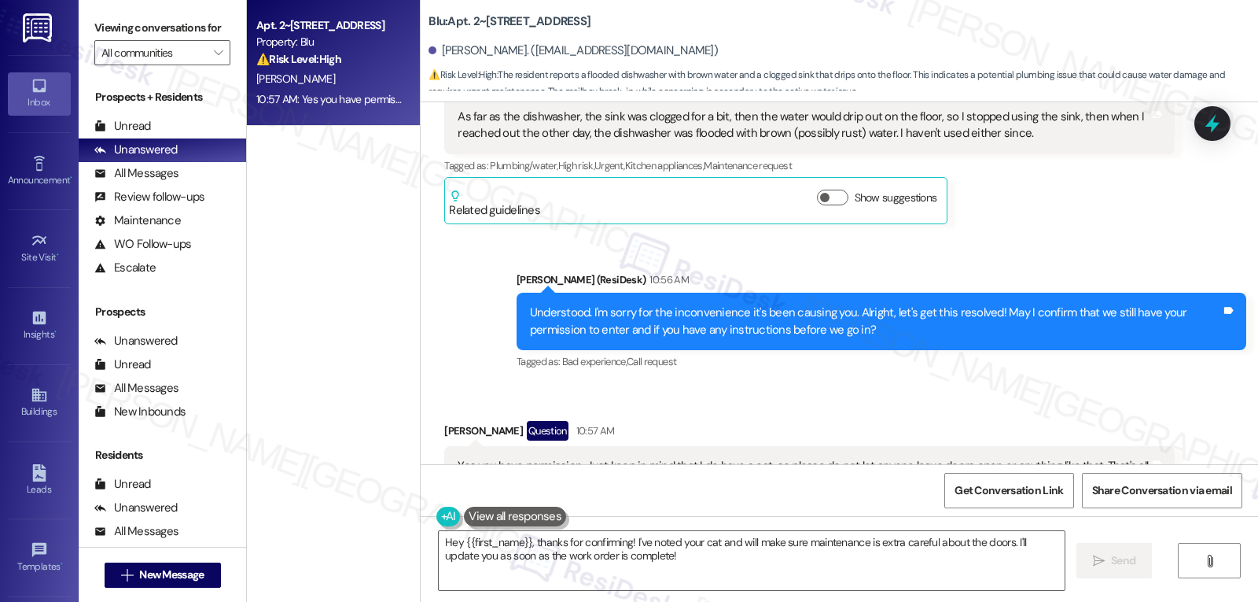
scroll to position [6943, 0]
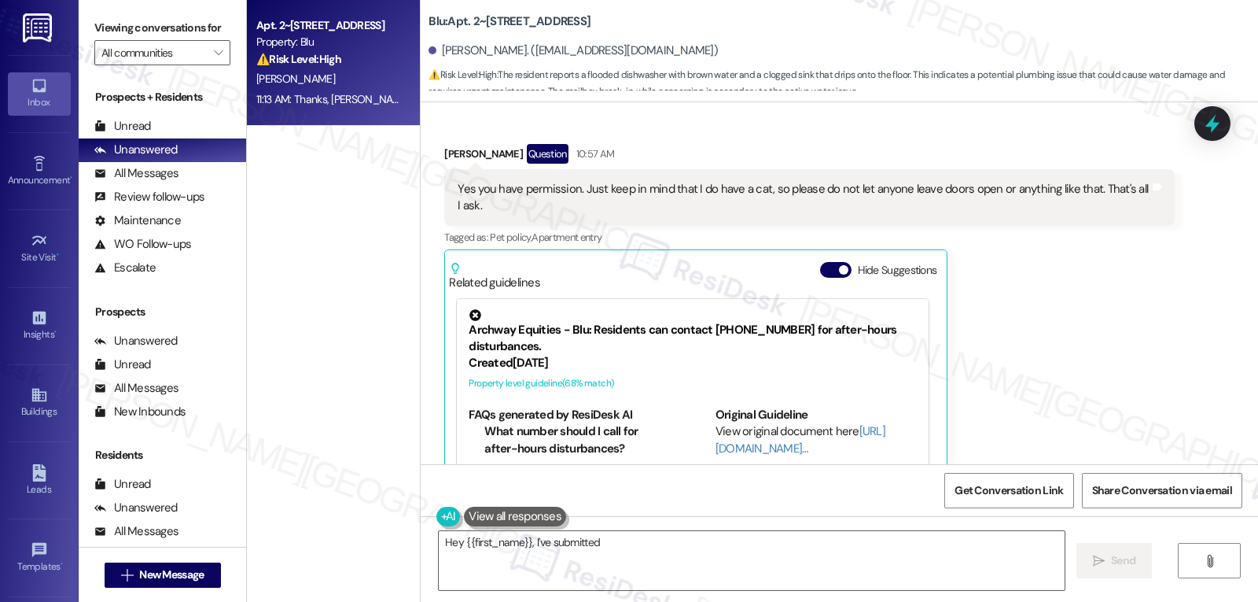
type textarea "Hey {{first_name}}, I've submitted"
